Goal: Task Accomplishment & Management: Manage account settings

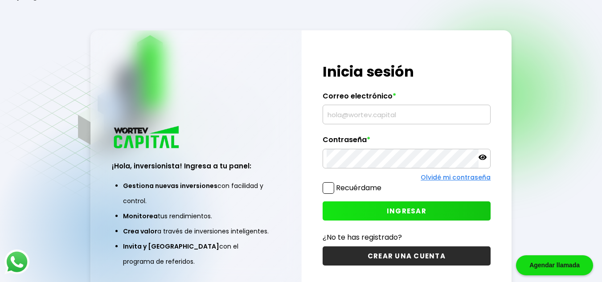
click at [365, 117] on input "text" at bounding box center [407, 114] width 160 height 19
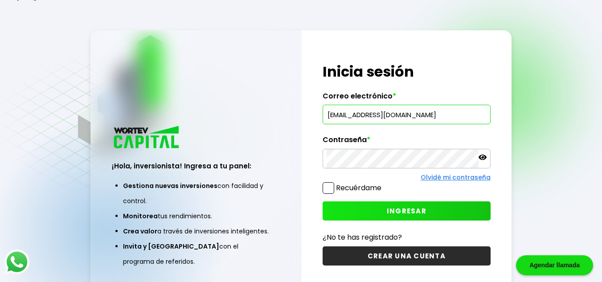
type input "[EMAIL_ADDRESS][DOMAIN_NAME]"
click at [406, 209] on span "INGRESAR" at bounding box center [407, 210] width 40 height 9
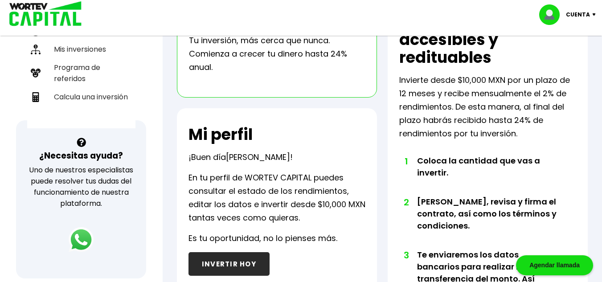
scroll to position [134, 0]
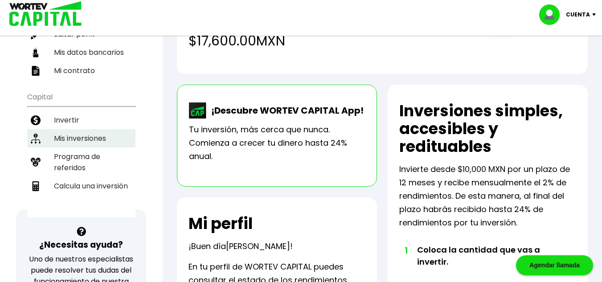
click at [90, 130] on li "Mis inversiones" at bounding box center [81, 138] width 108 height 18
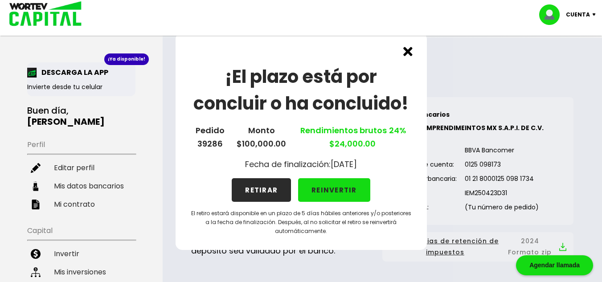
click at [261, 192] on button "RETIRAR" at bounding box center [261, 190] width 59 height 24
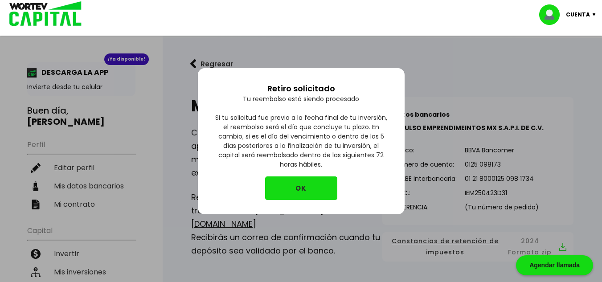
click at [306, 190] on button "OK" at bounding box center [301, 188] width 72 height 24
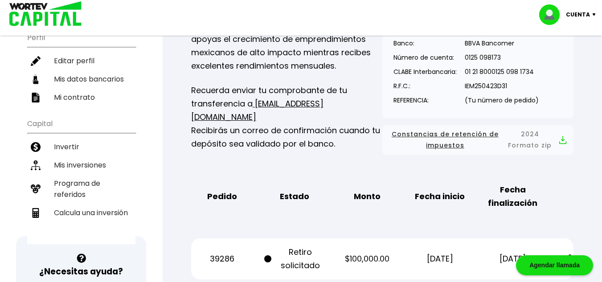
scroll to position [178, 0]
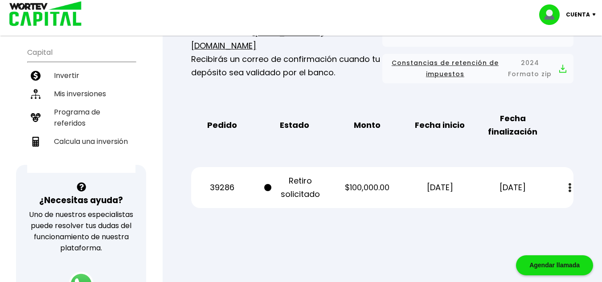
click at [383, 225] on div "Regresar Mis inversiones Como inversionista activo de WORTEV CAPITAL, apoyas el…" at bounding box center [382, 48] width 439 height 377
click at [570, 189] on img at bounding box center [569, 187] width 3 height 9
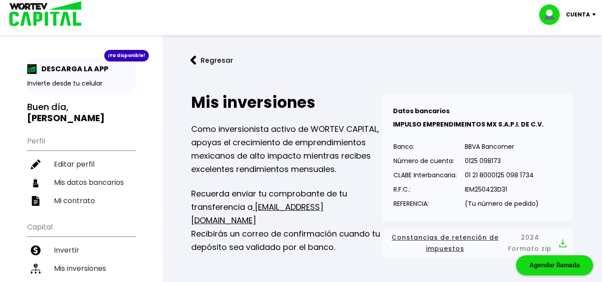
scroll to position [0, 0]
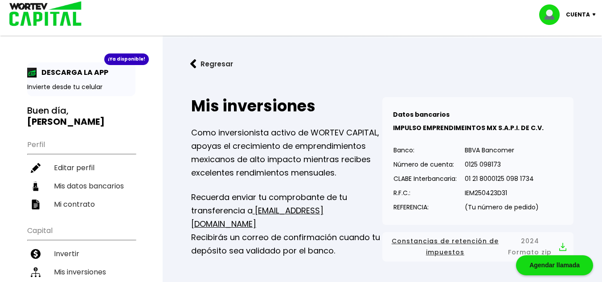
click at [580, 12] on p "Cuenta" at bounding box center [578, 14] width 24 height 13
click at [565, 59] on li "Cerrar sesión" at bounding box center [568, 59] width 71 height 18
